Goal: Obtain resource: Download file/media

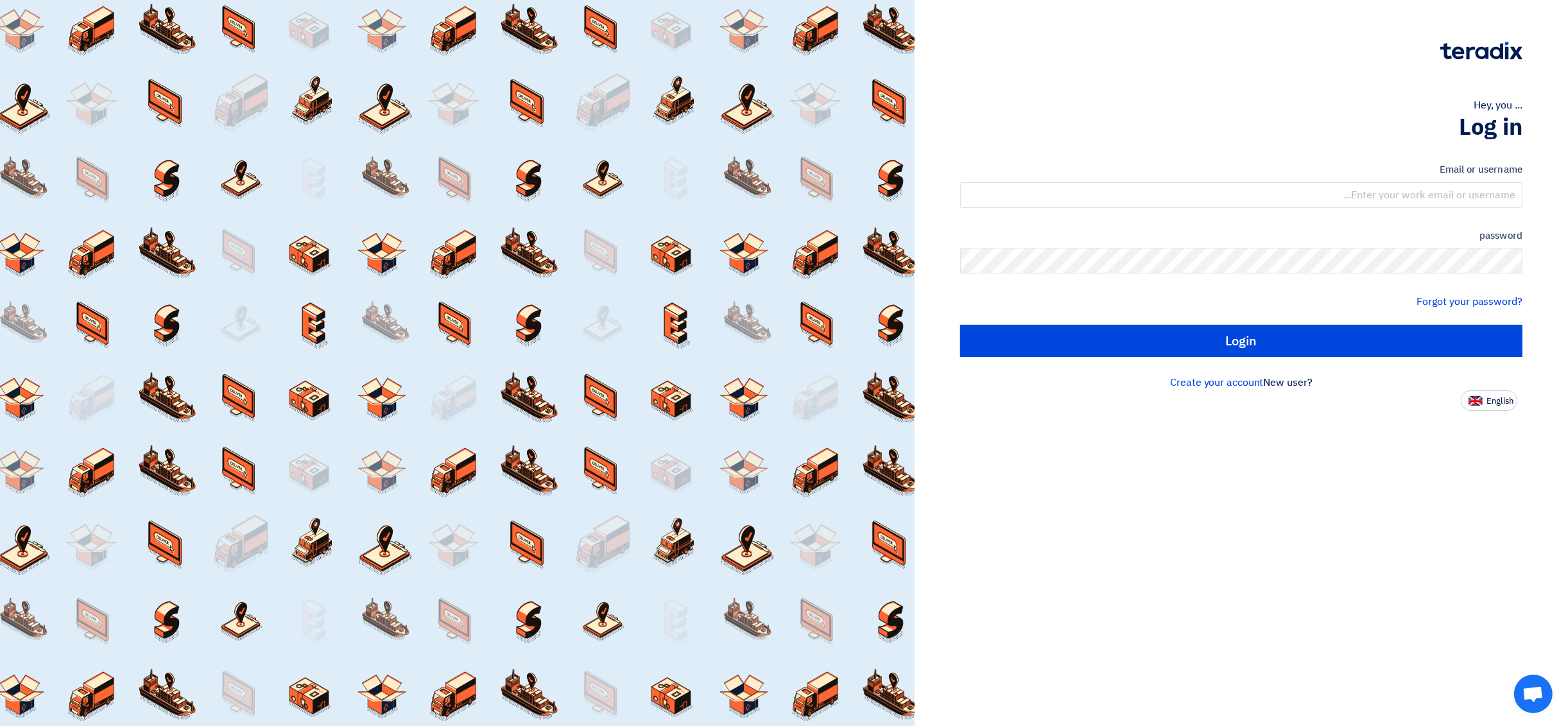
click at [1494, 392] on button "English" at bounding box center [1489, 401] width 56 height 21
type input "Sign in"
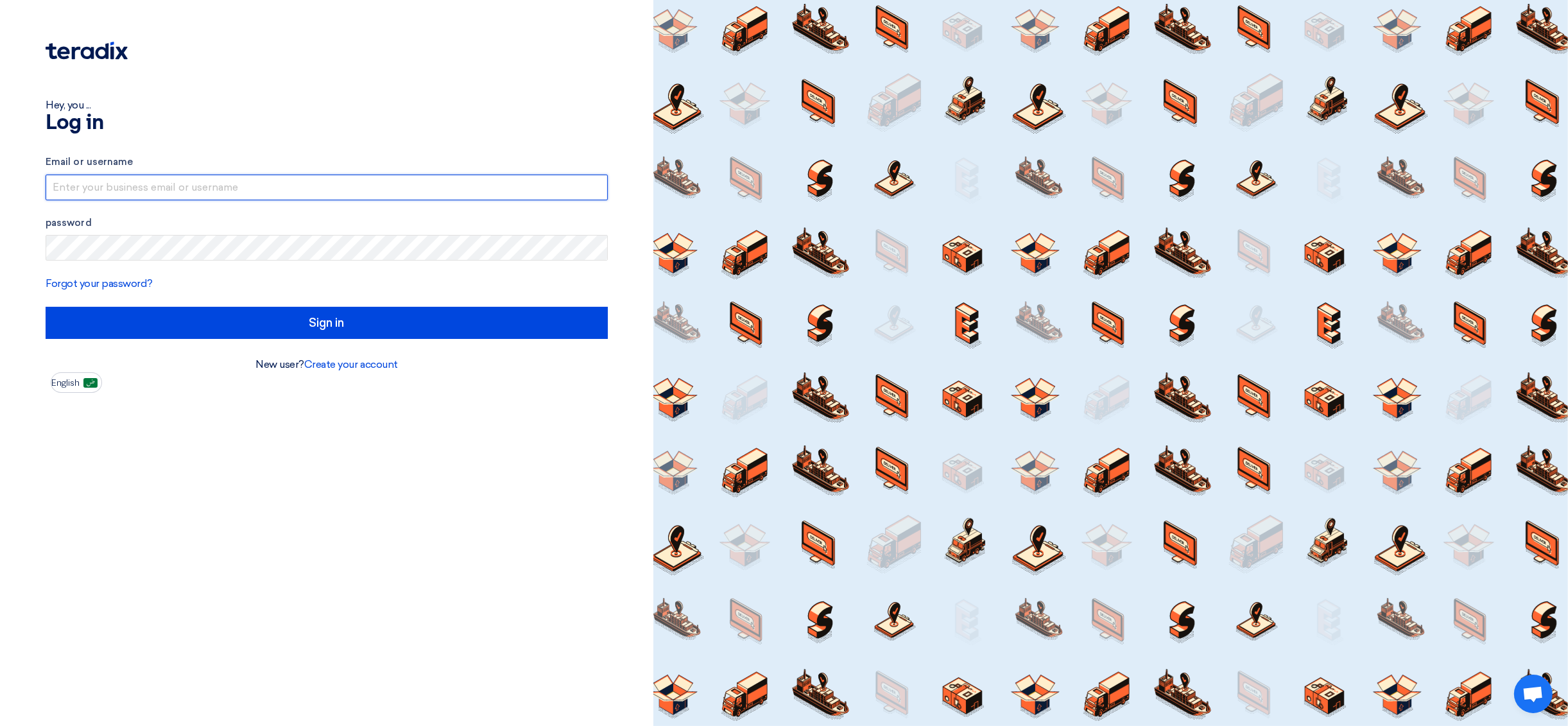
click at [206, 179] on input "text" at bounding box center [326, 187] width 562 height 25
type input "[EMAIL_ADDRESS][DOMAIN_NAME]"
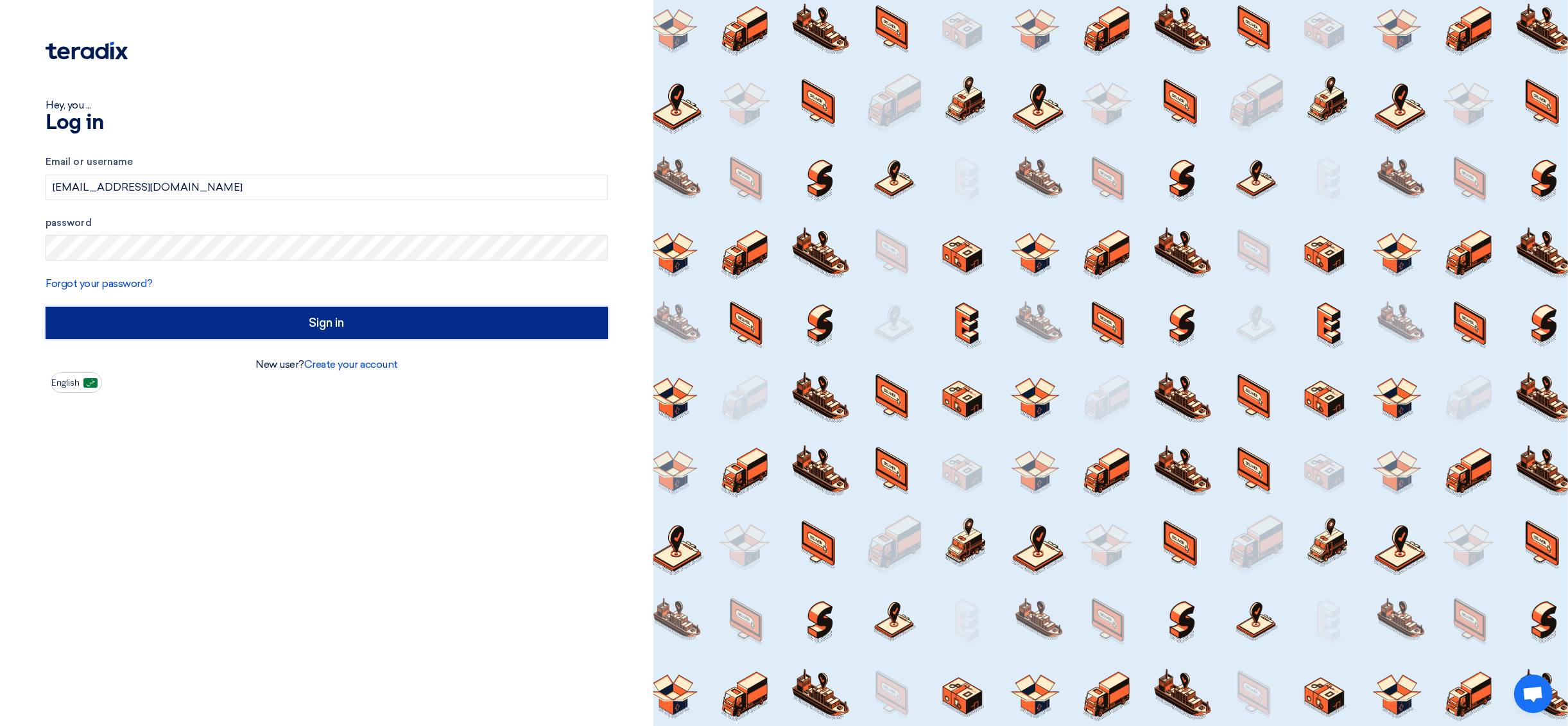
click at [235, 326] on input "Sign in" at bounding box center [326, 323] width 562 height 32
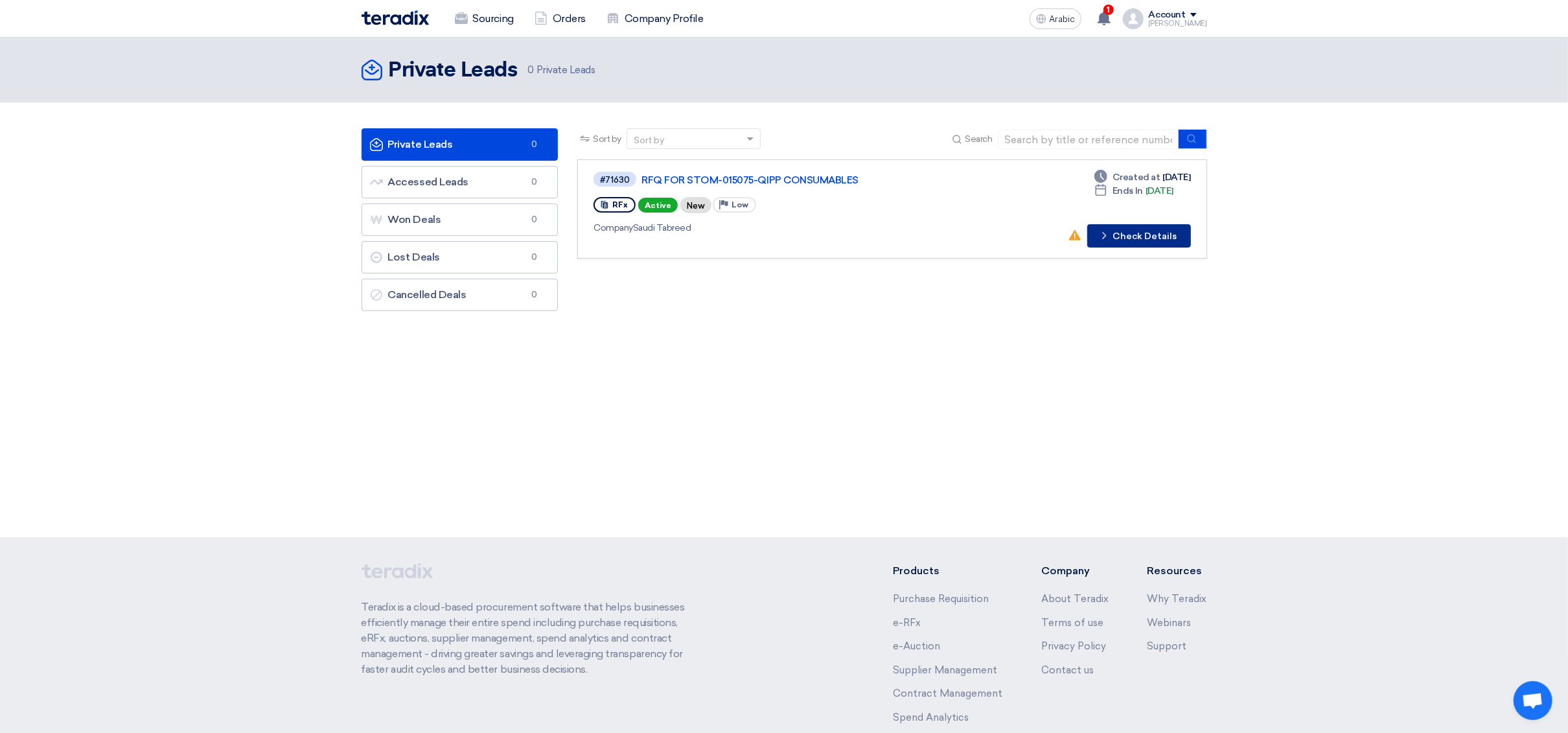
click at [1131, 236] on font "Check Details" at bounding box center [1146, 236] width 65 height 11
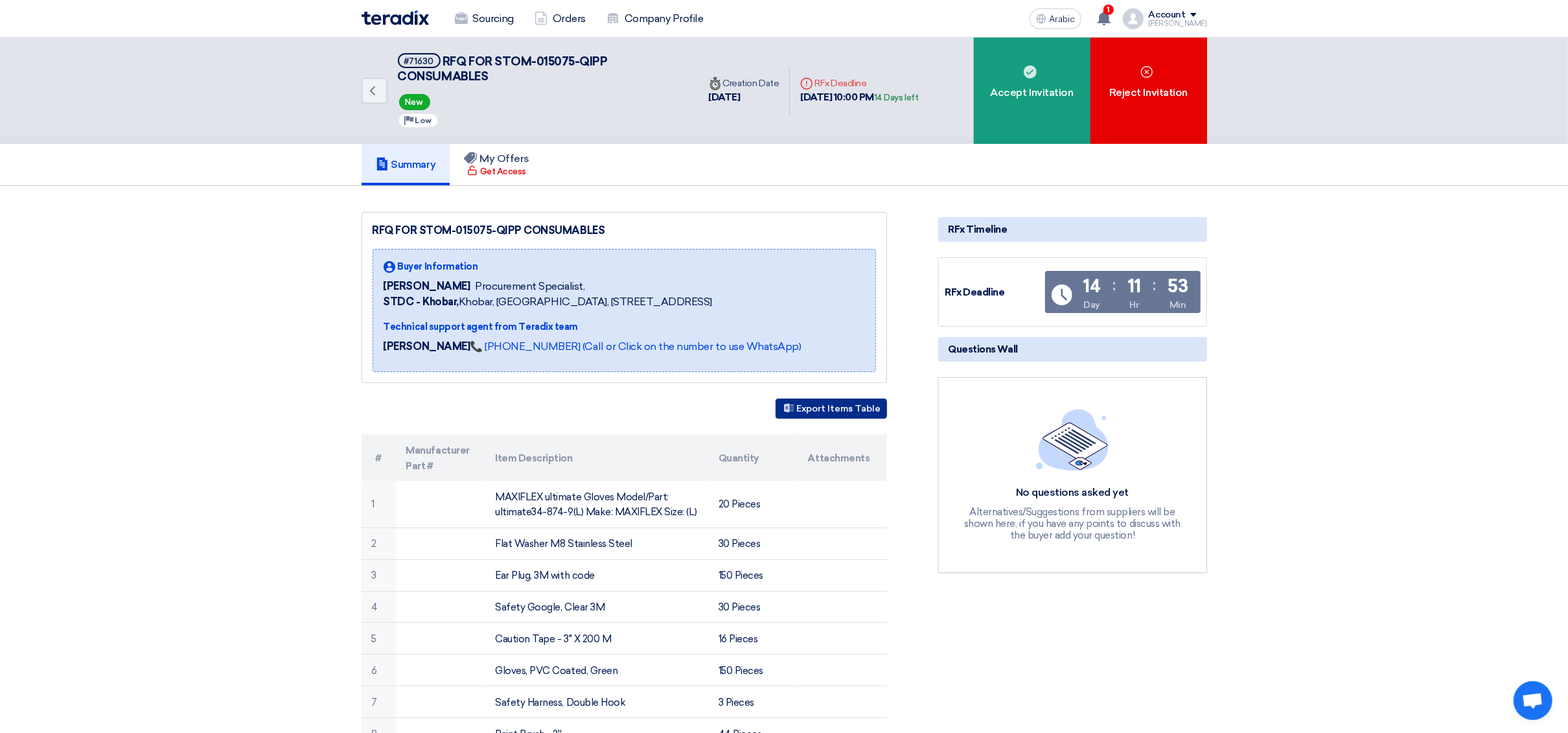
click at [812, 407] on font "Export Items Table" at bounding box center [839, 409] width 84 height 11
